Goal: Check status: Check status

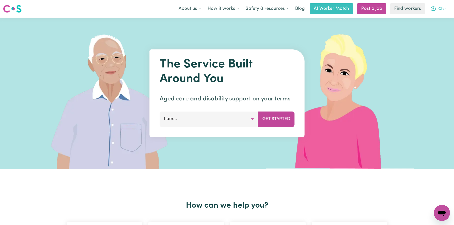
click at [434, 9] on icon "My Account" at bounding box center [433, 9] width 6 height 6
click at [425, 23] on link "My Dashboard" at bounding box center [431, 20] width 40 height 10
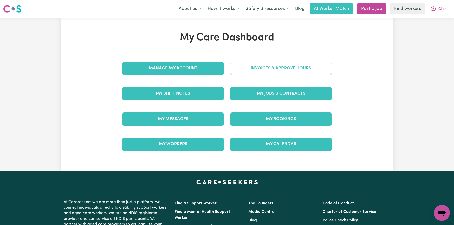
click at [262, 70] on link "Invoices & Approve Hours" at bounding box center [281, 68] width 102 height 13
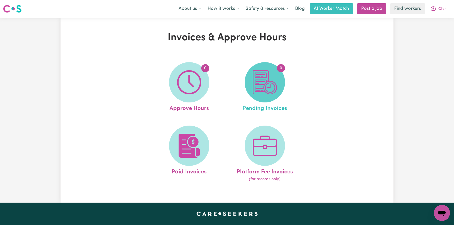
click at [247, 91] on span "0" at bounding box center [265, 82] width 40 height 40
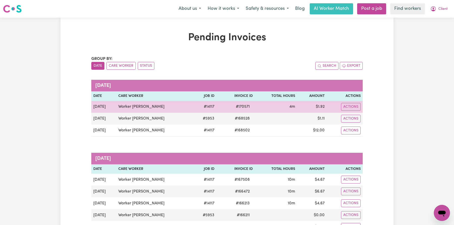
click at [233, 106] on span "# 170571" at bounding box center [243, 107] width 20 height 6
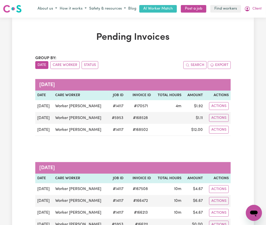
click at [41, 82] on caption "[DATE]" at bounding box center [133, 85] width 196 height 12
click at [107, 37] on h1 "Pending Invoices" at bounding box center [133, 37] width 196 height 11
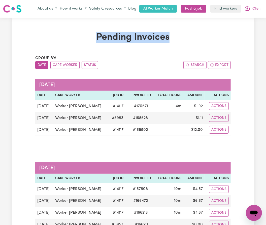
click at [107, 37] on h1 "Pending Invoices" at bounding box center [133, 37] width 196 height 11
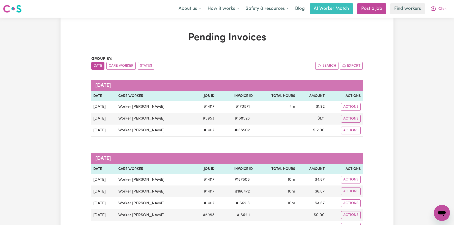
click at [155, 37] on h1 "Pending Invoices" at bounding box center [226, 38] width 271 height 12
click at [234, 38] on h1 "Pending Invoices" at bounding box center [226, 38] width 271 height 12
click at [166, 36] on h1 "Pending Invoices" at bounding box center [226, 38] width 271 height 12
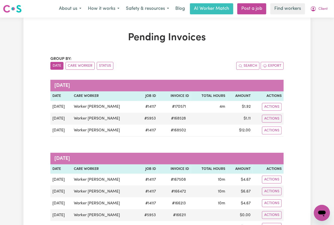
click at [177, 39] on h1 "Pending Invoices" at bounding box center [167, 38] width 234 height 12
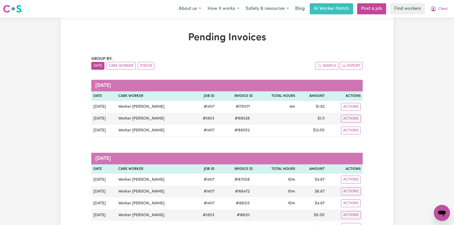
click at [237, 33] on h1 "Pending Invoices" at bounding box center [226, 38] width 271 height 12
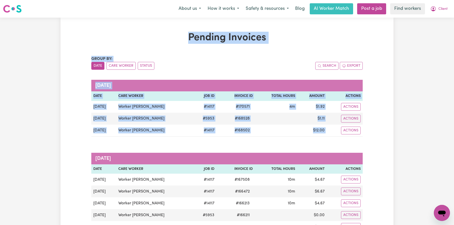
drag, startPoint x: 189, startPoint y: 36, endPoint x: 247, endPoint y: 150, distance: 127.9
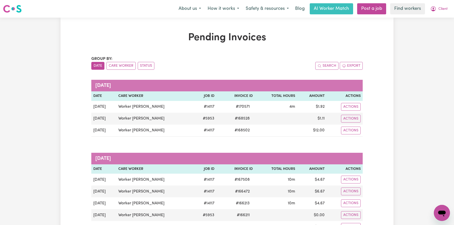
click at [194, 38] on h1 "Pending Invoices" at bounding box center [226, 38] width 271 height 12
click at [206, 37] on h1 "Pending Invoices" at bounding box center [226, 38] width 271 height 12
click at [217, 36] on h1 "Pending Invoices" at bounding box center [226, 38] width 271 height 12
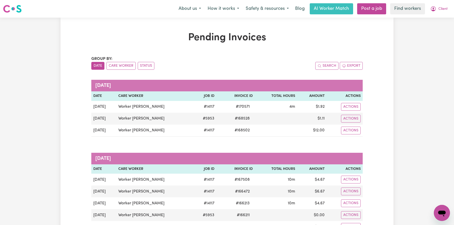
click at [217, 36] on h1 "Pending Invoices" at bounding box center [226, 38] width 271 height 12
click at [174, 42] on h1 "Pending Invoices" at bounding box center [226, 38] width 271 height 12
click at [199, 39] on h1 "Pending Invoices" at bounding box center [226, 38] width 271 height 12
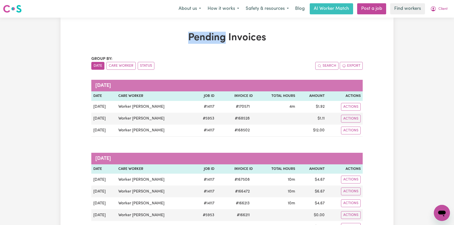
click at [199, 39] on h1 "Pending Invoices" at bounding box center [226, 38] width 271 height 12
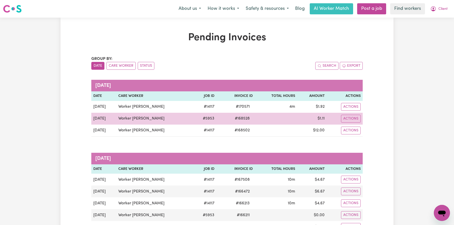
click at [126, 122] on td "Worker [PERSON_NAME]" at bounding box center [154, 119] width 76 height 12
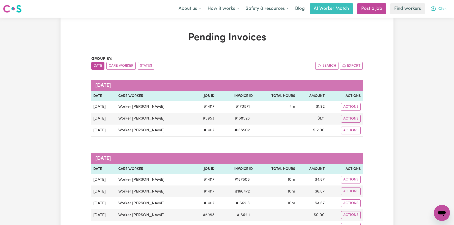
click at [442, 12] on span "Client" at bounding box center [442, 9] width 9 height 6
click at [435, 21] on link "My Dashboard" at bounding box center [431, 20] width 40 height 10
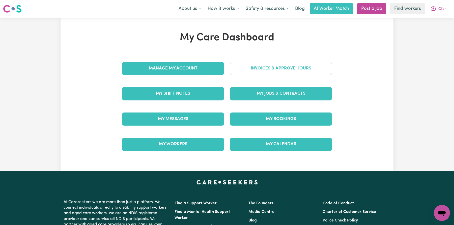
click at [274, 66] on link "Invoices & Approve Hours" at bounding box center [281, 68] width 102 height 13
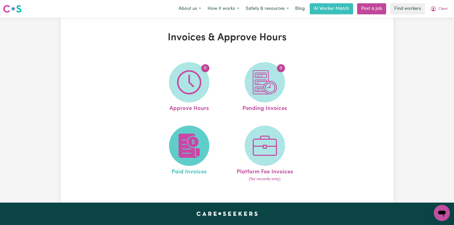
click at [186, 148] on img at bounding box center [189, 146] width 24 height 24
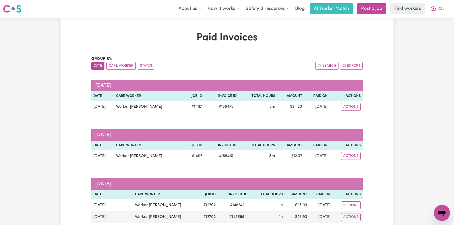
drag, startPoint x: 196, startPoint y: 36, endPoint x: 311, endPoint y: 183, distance: 186.5
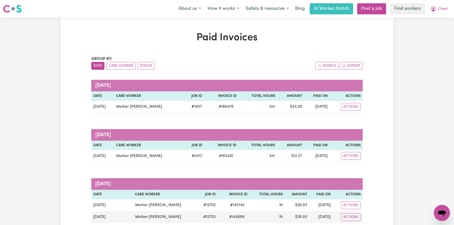
click at [212, 39] on h1 "Paid Invoices" at bounding box center [226, 38] width 271 height 12
drag, startPoint x: 198, startPoint y: 37, endPoint x: 284, endPoint y: 63, distance: 89.7
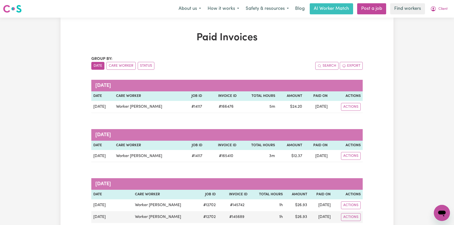
click at [96, 96] on th "Date" at bounding box center [102, 97] width 23 height 10
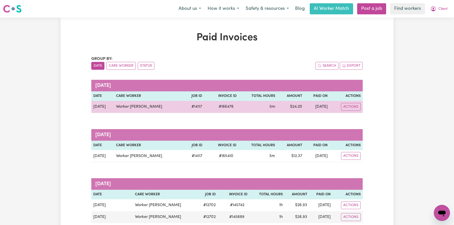
click at [98, 108] on td "[DATE]" at bounding box center [102, 107] width 23 height 12
click at [127, 106] on td "Worker [PERSON_NAME]" at bounding box center [149, 107] width 70 height 12
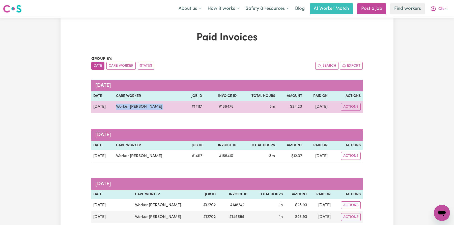
click at [127, 106] on td "Worker [PERSON_NAME]" at bounding box center [149, 107] width 70 height 12
click at [93, 108] on td "[DATE]" at bounding box center [102, 107] width 23 height 12
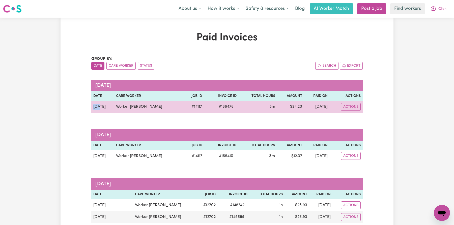
click at [93, 108] on td "[DATE]" at bounding box center [102, 107] width 23 height 12
click at [95, 107] on td "[DATE]" at bounding box center [102, 107] width 23 height 12
click at [100, 107] on td "[DATE]" at bounding box center [102, 107] width 23 height 12
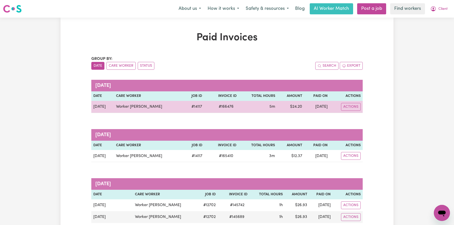
click at [121, 104] on td "Worker [PERSON_NAME]" at bounding box center [149, 107] width 70 height 12
click at [122, 105] on td "Worker [PERSON_NAME]" at bounding box center [149, 107] width 70 height 12
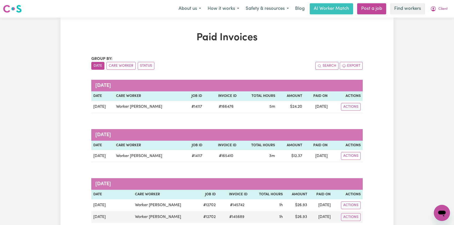
click at [126, 98] on th "Care Worker" at bounding box center [149, 97] width 70 height 10
click at [184, 96] on th "Job ID" at bounding box center [194, 97] width 20 height 10
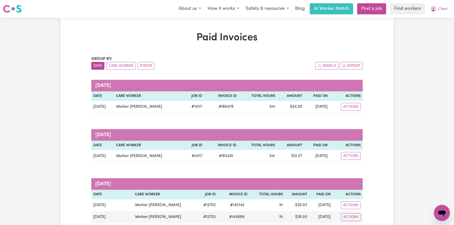
click at [184, 96] on th "Job ID" at bounding box center [194, 97] width 20 height 10
click at [153, 95] on th "Care Worker" at bounding box center [149, 97] width 70 height 10
click at [100, 97] on th "Date" at bounding box center [102, 97] width 23 height 10
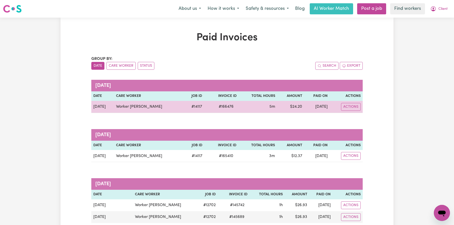
click at [147, 107] on td "Worker [PERSON_NAME]" at bounding box center [149, 107] width 70 height 12
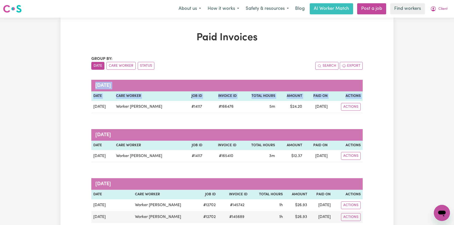
drag, startPoint x: 92, startPoint y: 106, endPoint x: 364, endPoint y: 105, distance: 271.9
click at [439, 9] on span "Client" at bounding box center [442, 9] width 9 height 6
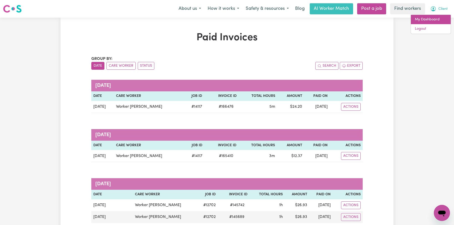
click at [424, 16] on link "My Dashboard" at bounding box center [431, 20] width 40 height 10
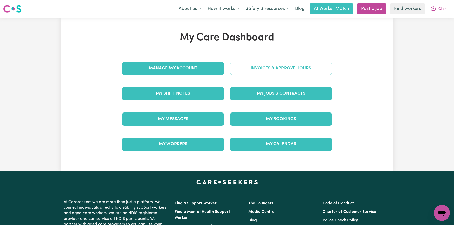
click at [277, 69] on link "Invoices & Approve Hours" at bounding box center [281, 68] width 102 height 13
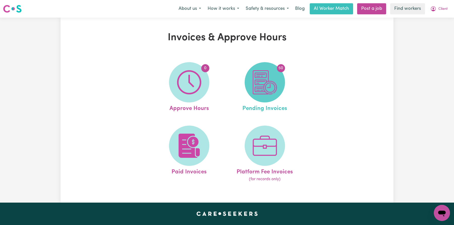
click at [246, 89] on span "50" at bounding box center [265, 82] width 40 height 40
